Goal: Task Accomplishment & Management: Manage account settings

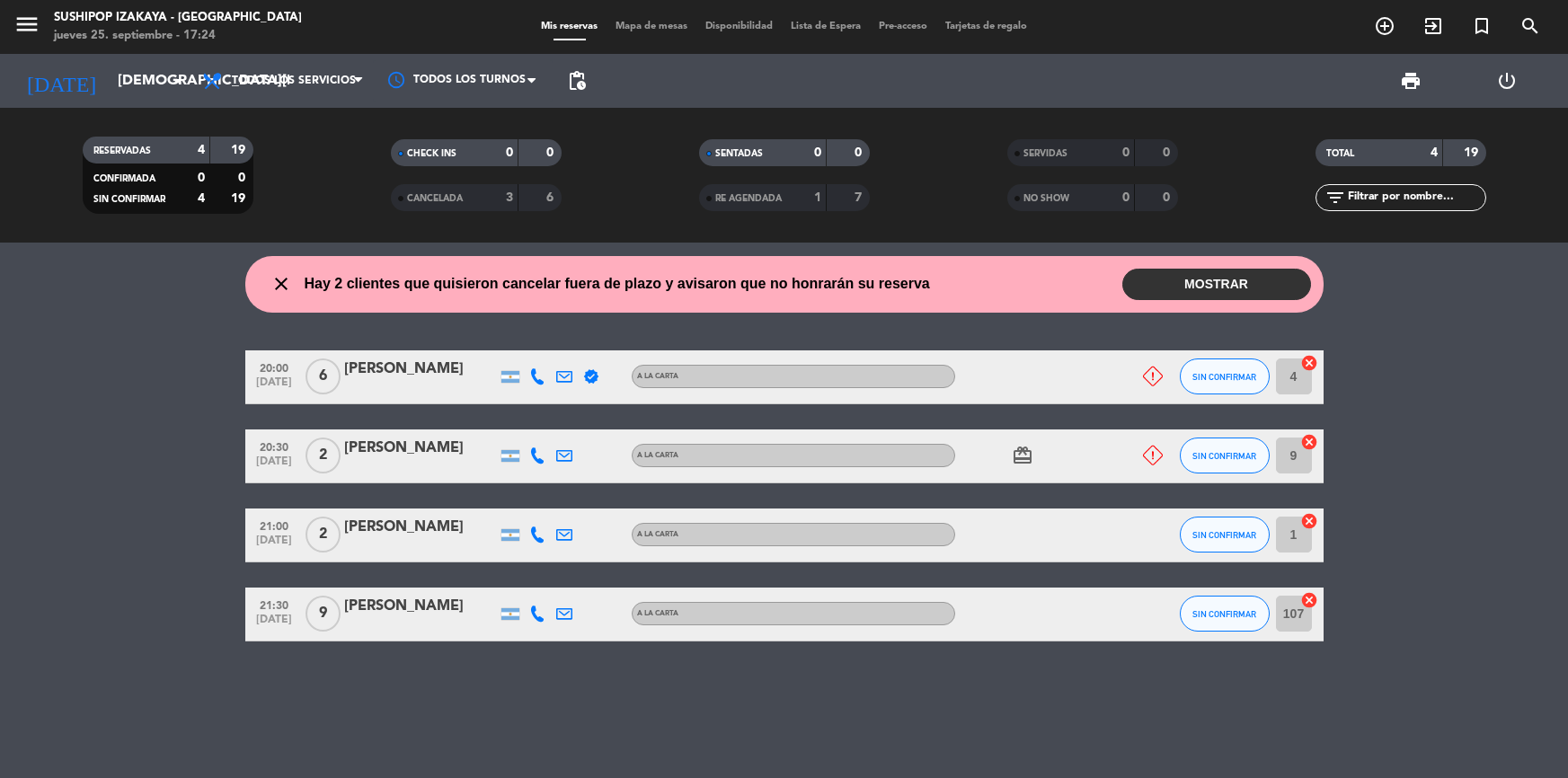
click at [126, 444] on bookings-row "20:00 [DATE] 6 [PERSON_NAME] verified A LA CARTA SIN CONFIRMAR 4 cancel 20:30 […" at bounding box center [784, 496] width 1568 height 292
click at [135, 97] on input "[DEMOGRAPHIC_DATA][DATE]" at bounding box center [203, 81] width 190 height 35
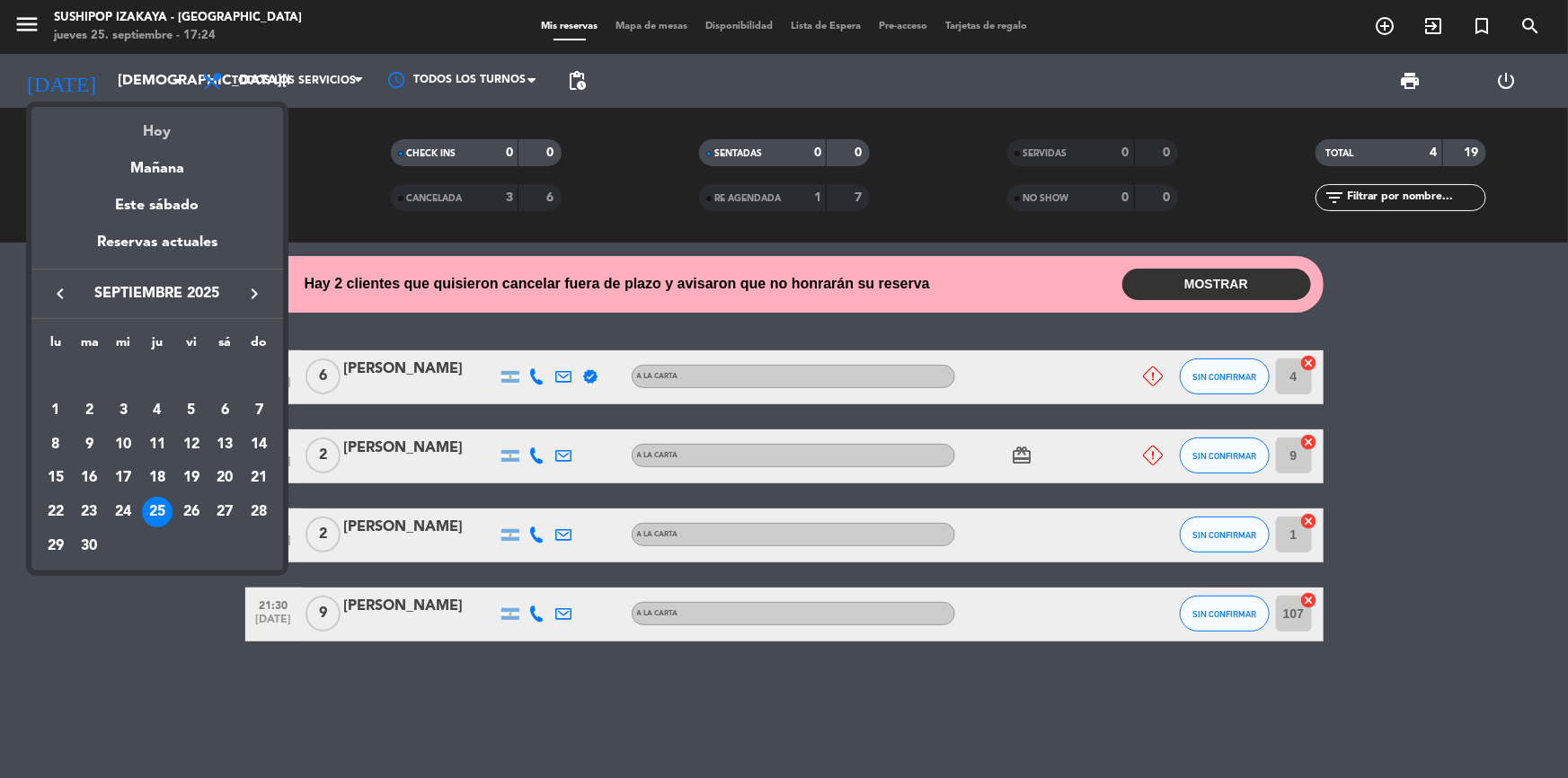
click at [153, 136] on div "Hoy" at bounding box center [157, 125] width 252 height 37
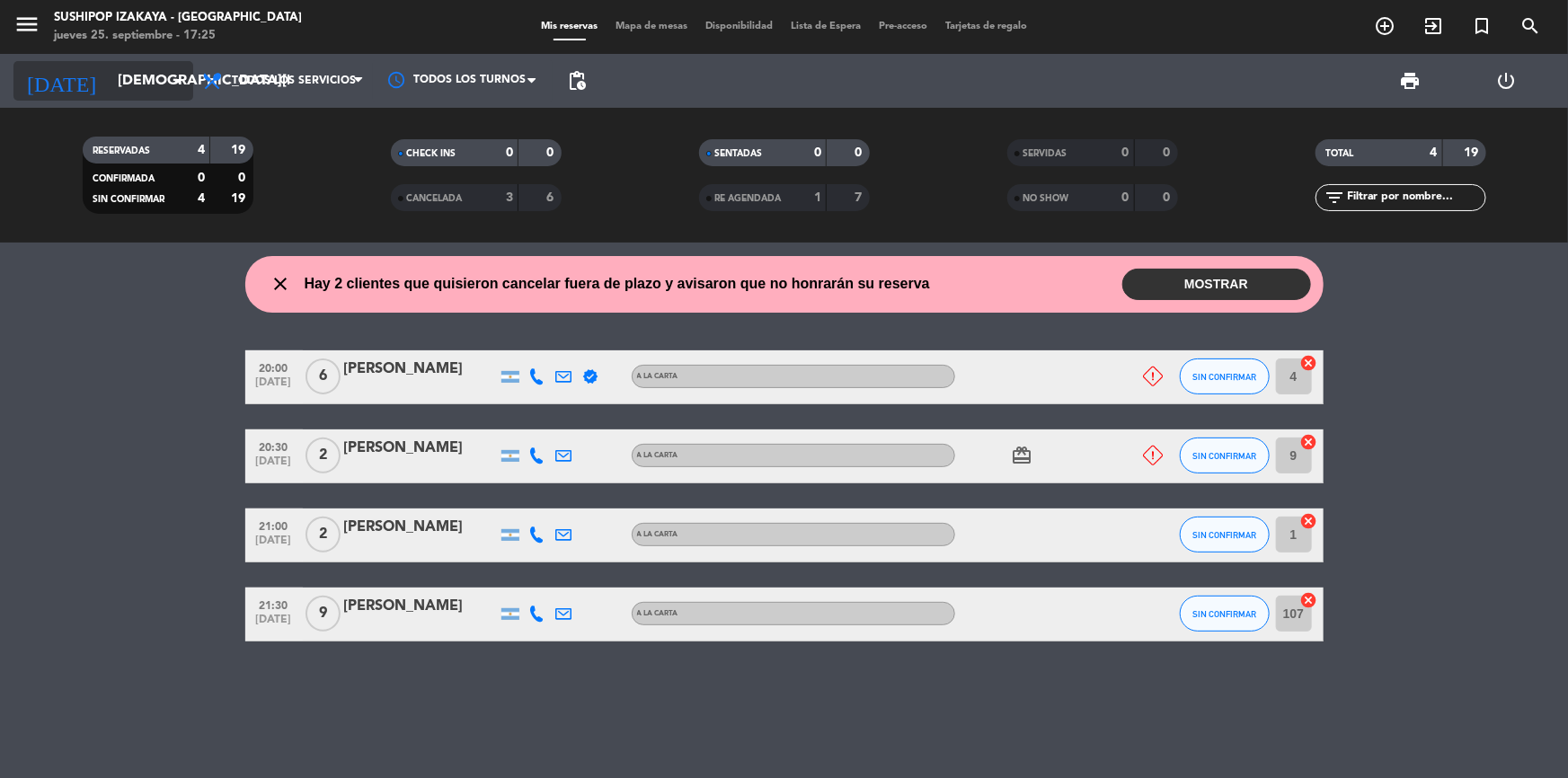
click at [115, 69] on input "[DEMOGRAPHIC_DATA][DATE]" at bounding box center [203, 81] width 190 height 35
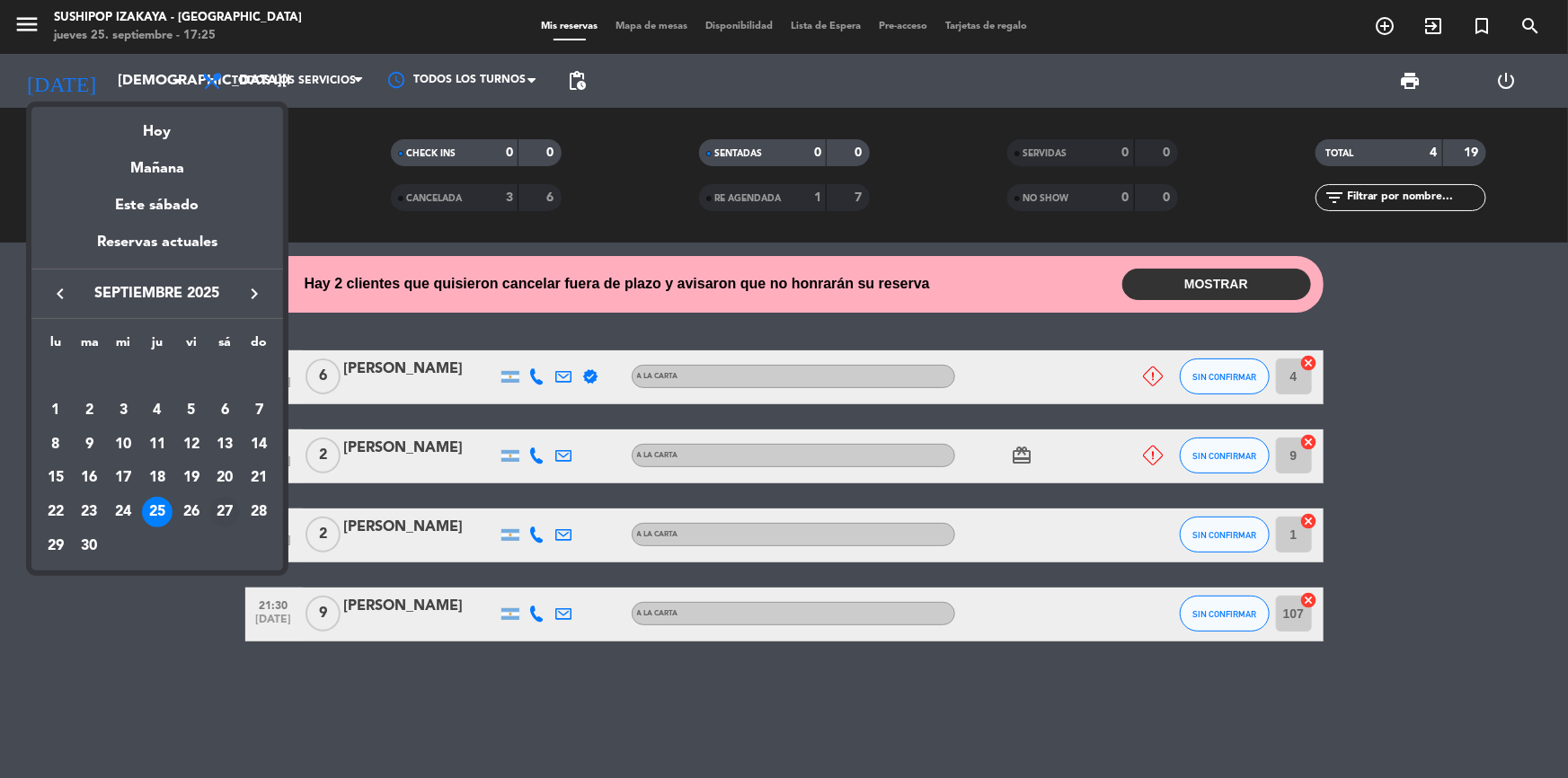
click at [217, 506] on div "27" at bounding box center [225, 513] width 31 height 31
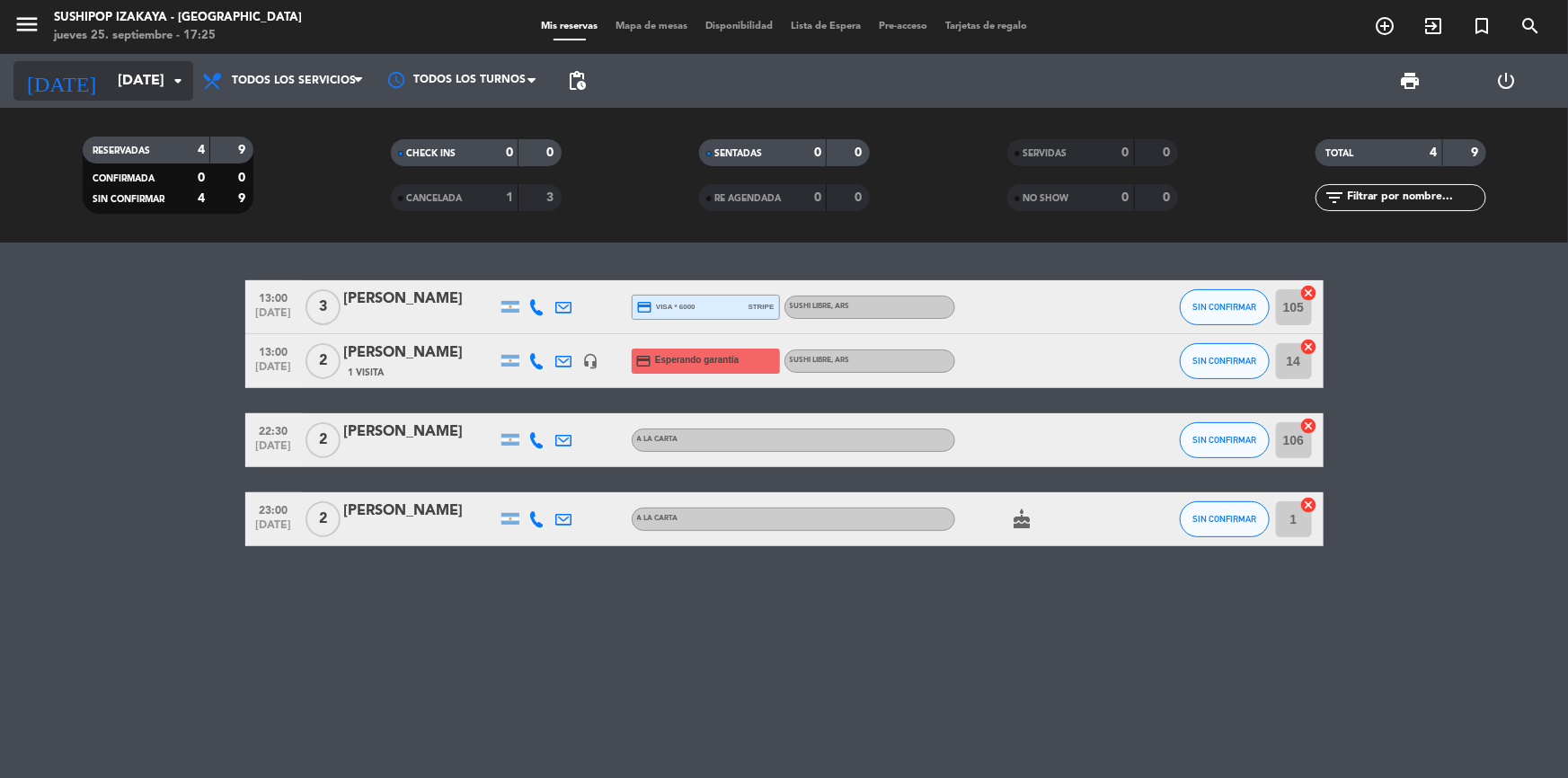
click at [108, 69] on input "[DATE]" at bounding box center [203, 81] width 190 height 35
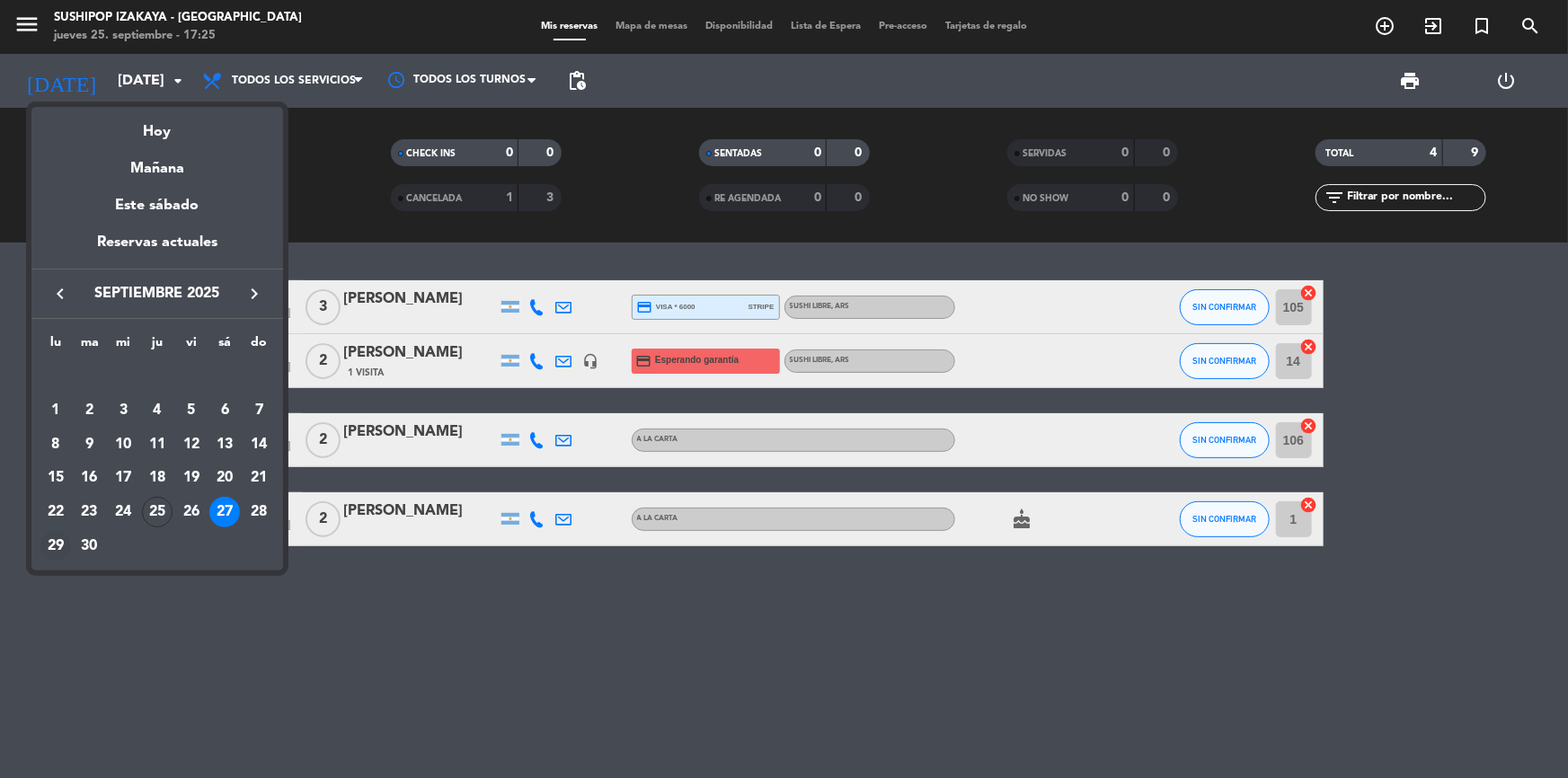
click at [59, 548] on div "29" at bounding box center [56, 546] width 31 height 31
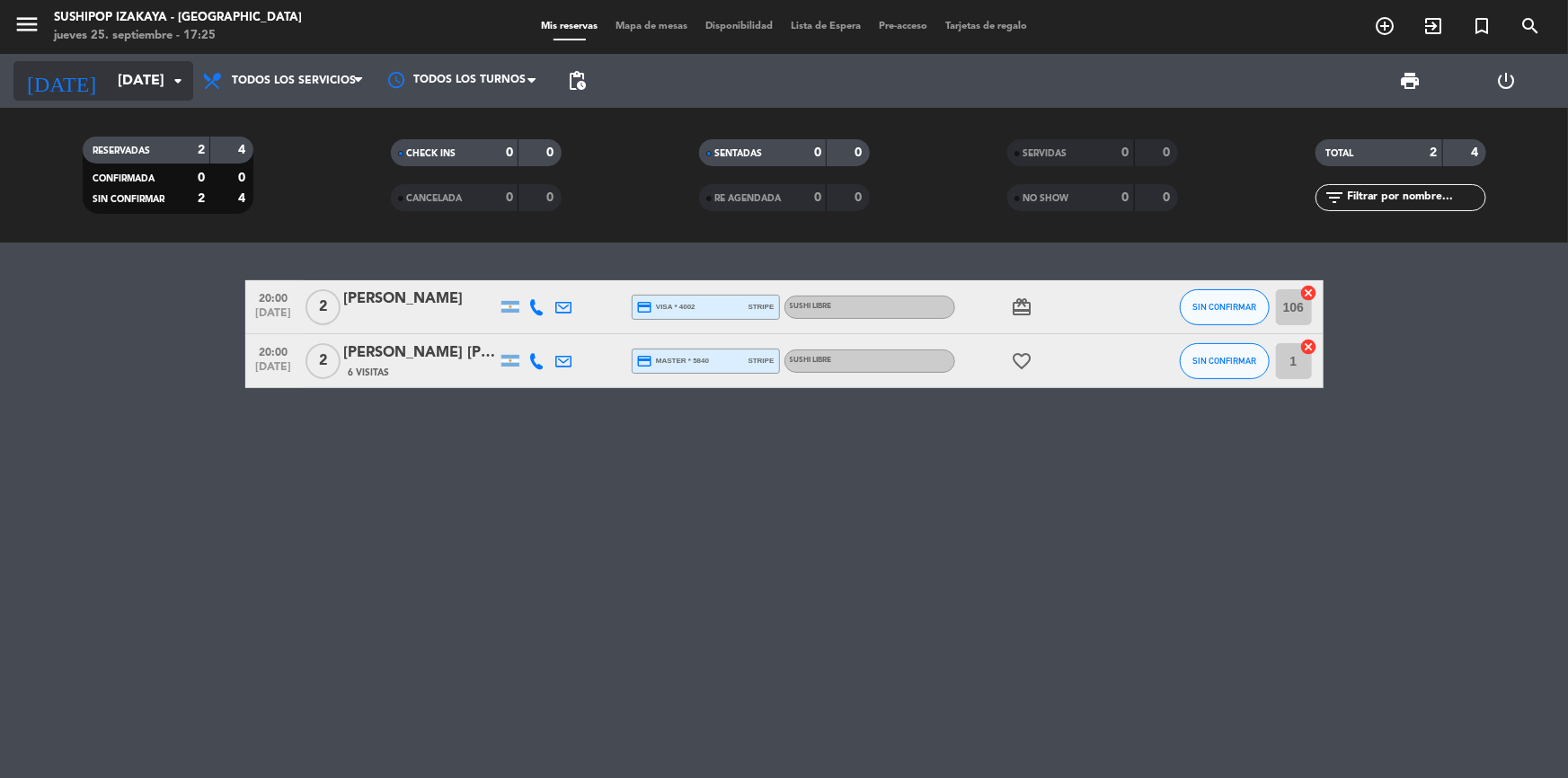
click at [125, 73] on input "[DATE]" at bounding box center [203, 81] width 190 height 35
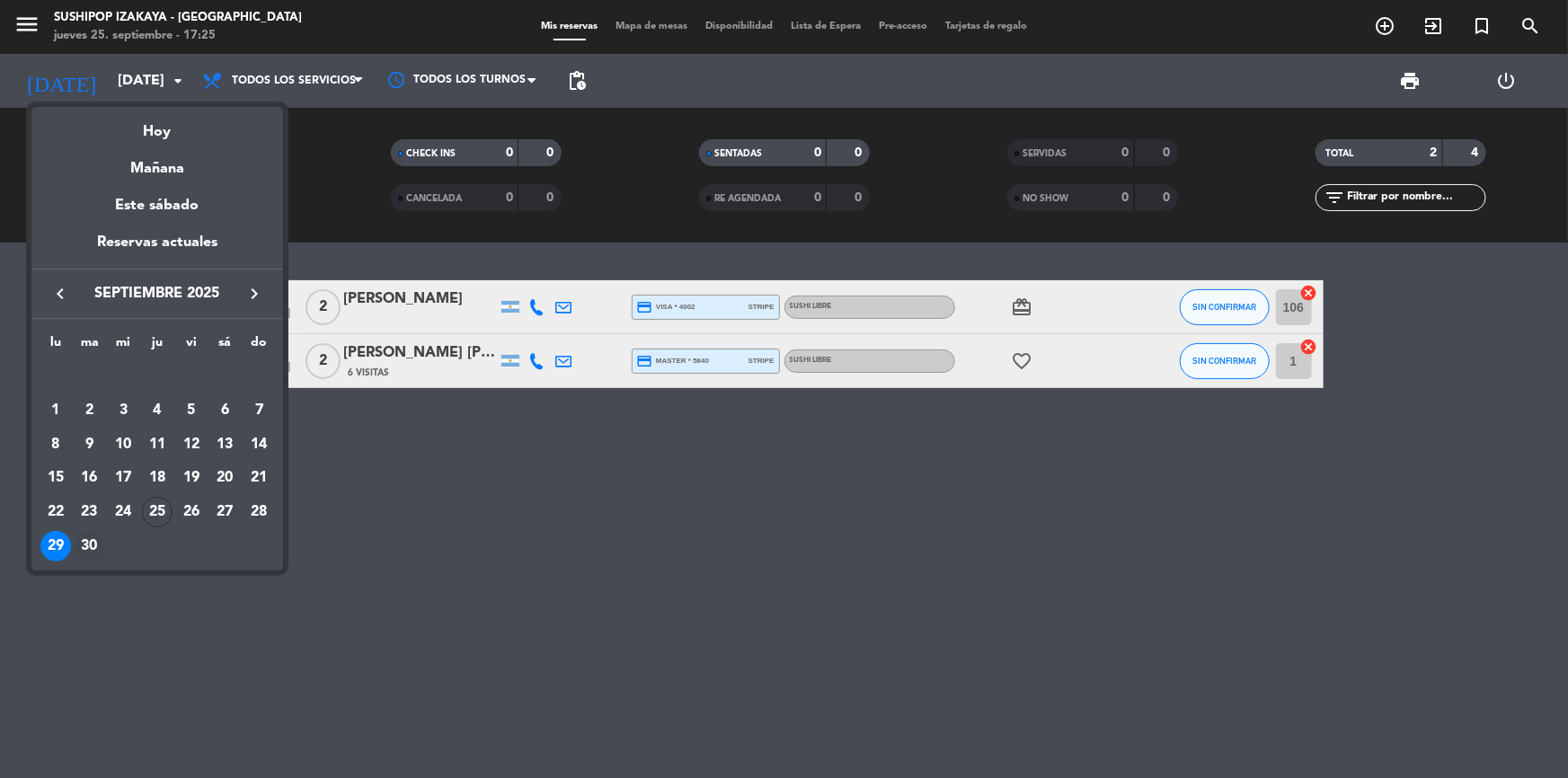
click at [97, 549] on div "30" at bounding box center [90, 546] width 31 height 31
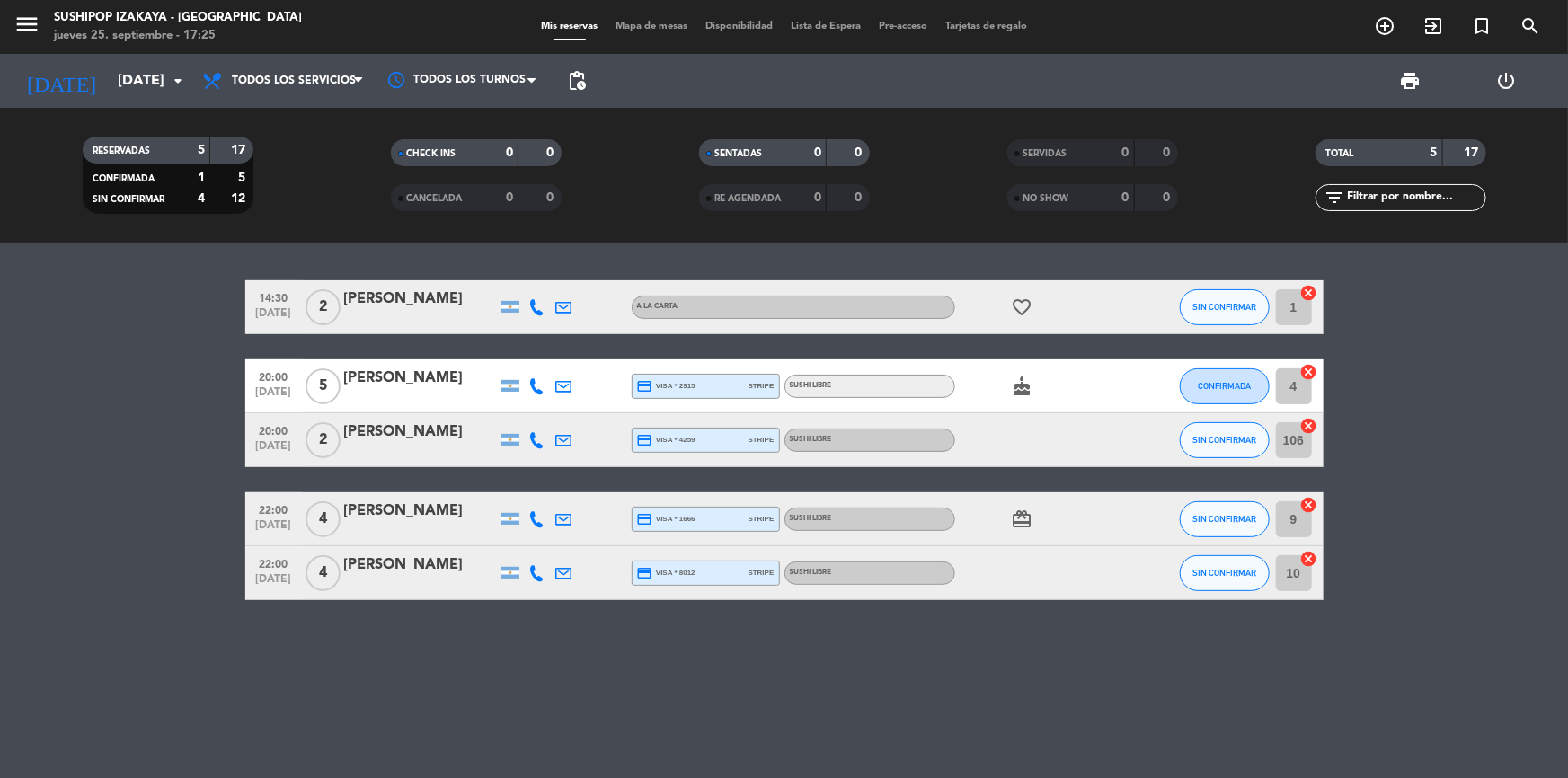
click at [189, 61] on date-picker "[DATE] [DATE] arrow_drop_down" at bounding box center [103, 81] width 180 height 40
click at [164, 82] on input "[DATE]" at bounding box center [203, 81] width 190 height 35
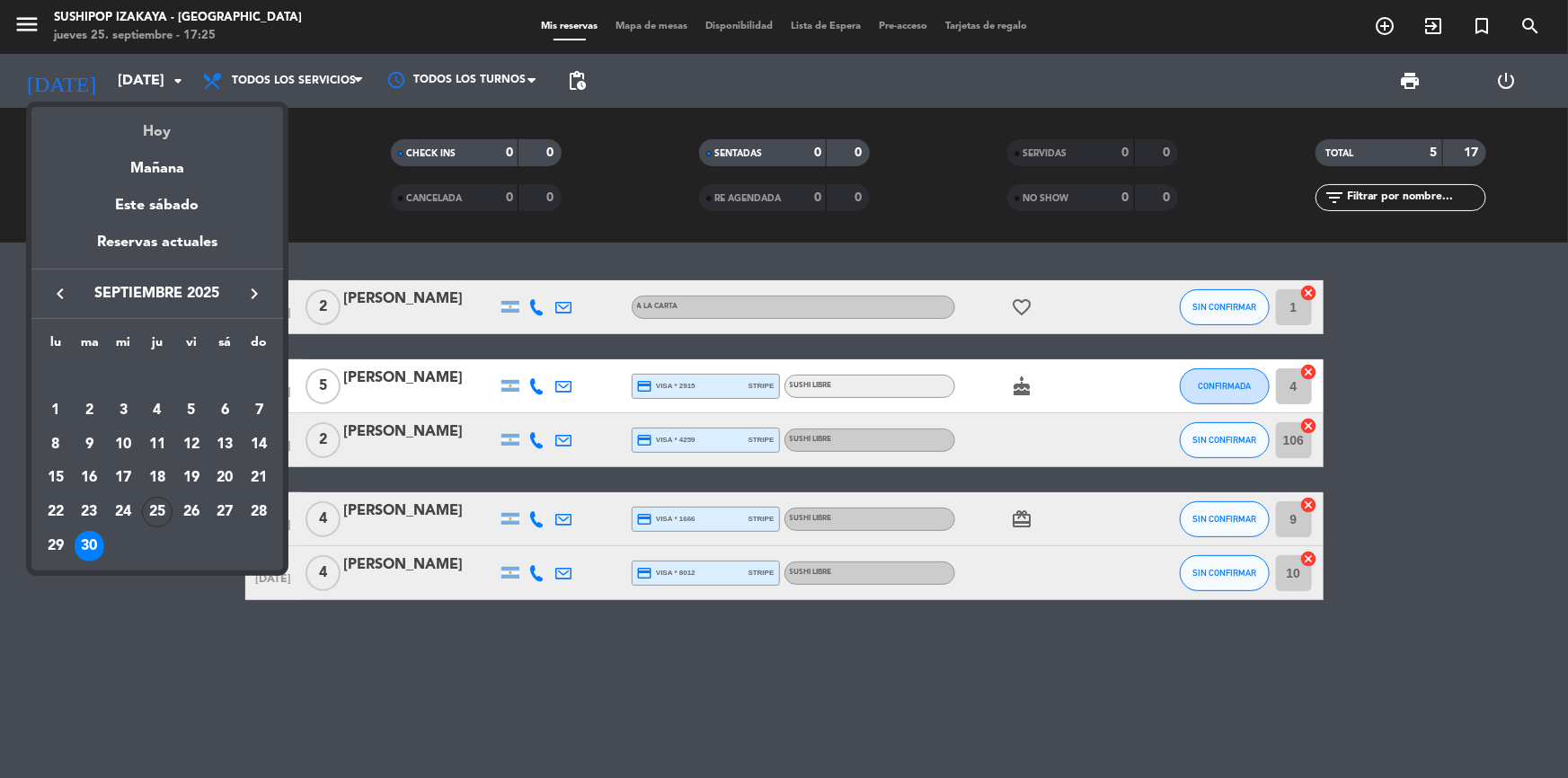
click at [161, 134] on div "Hoy" at bounding box center [157, 125] width 252 height 37
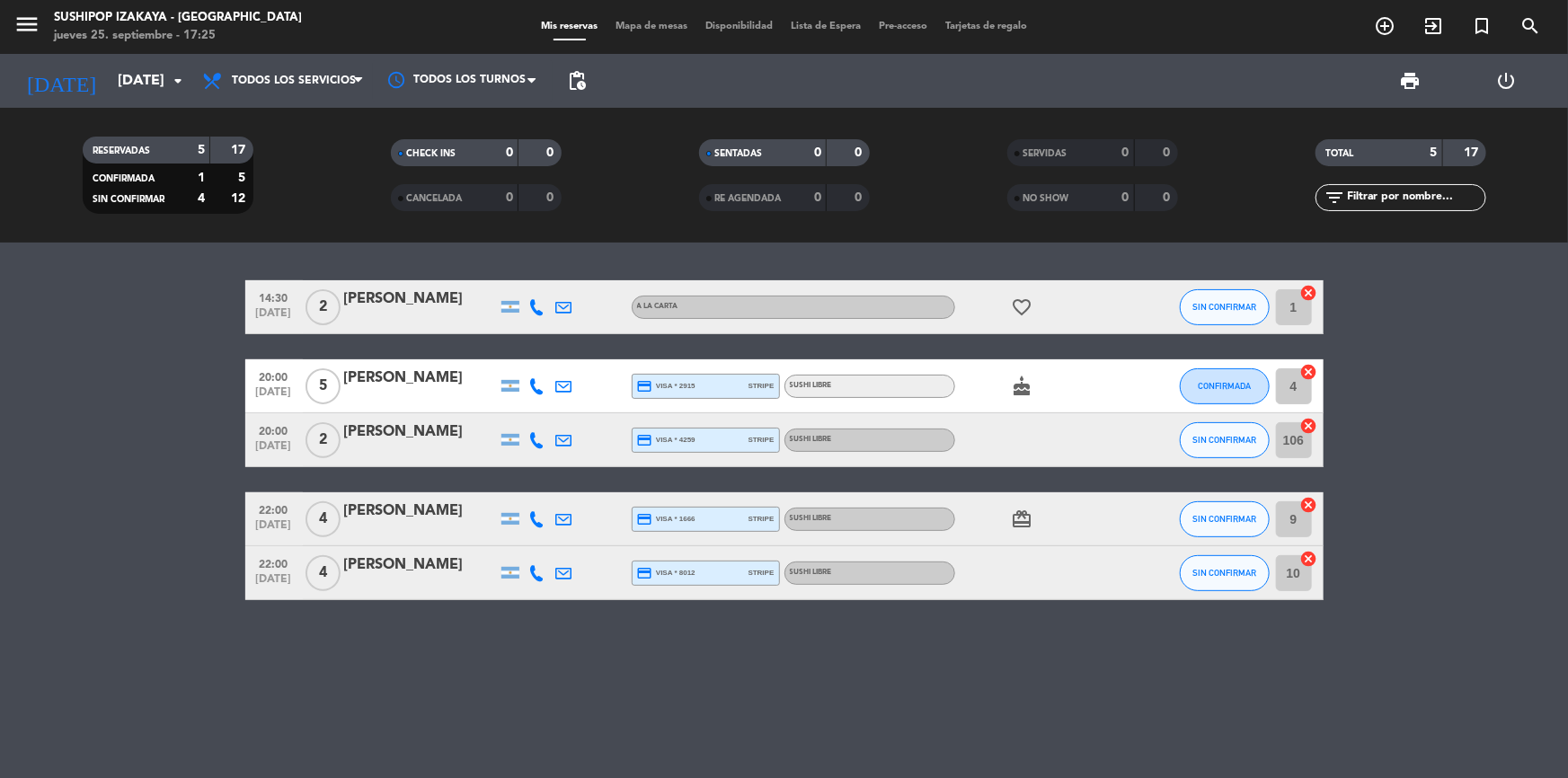
type input "[DEMOGRAPHIC_DATA][DATE]"
